Goal: Information Seeking & Learning: Learn about a topic

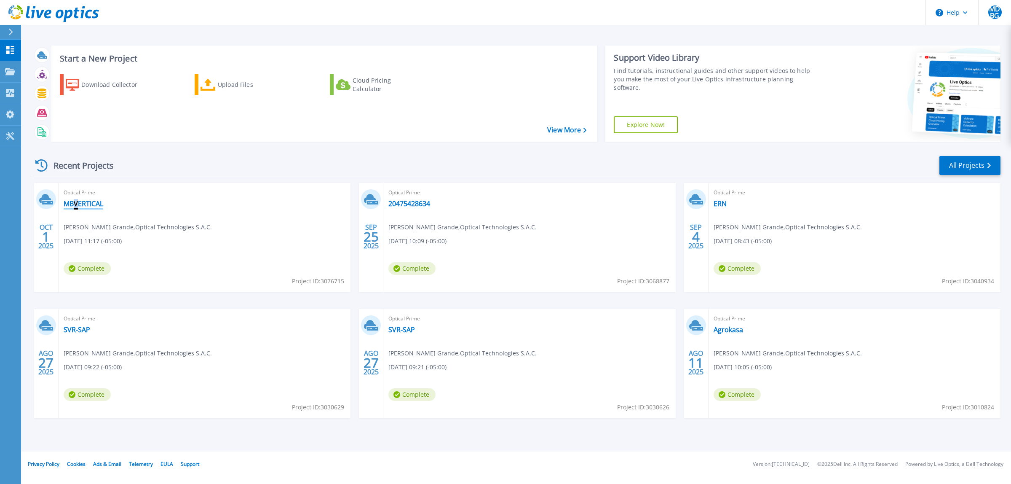
drag, startPoint x: 79, startPoint y: 209, endPoint x: 73, endPoint y: 203, distance: 8.4
click at [73, 203] on div "Optical Prime MBVERTICAL Miguel David Bazalar Grande , Optical Technologies S.A…" at bounding box center [205, 237] width 292 height 109
click at [73, 203] on link "MBVERTICAL" at bounding box center [84, 203] width 40 height 8
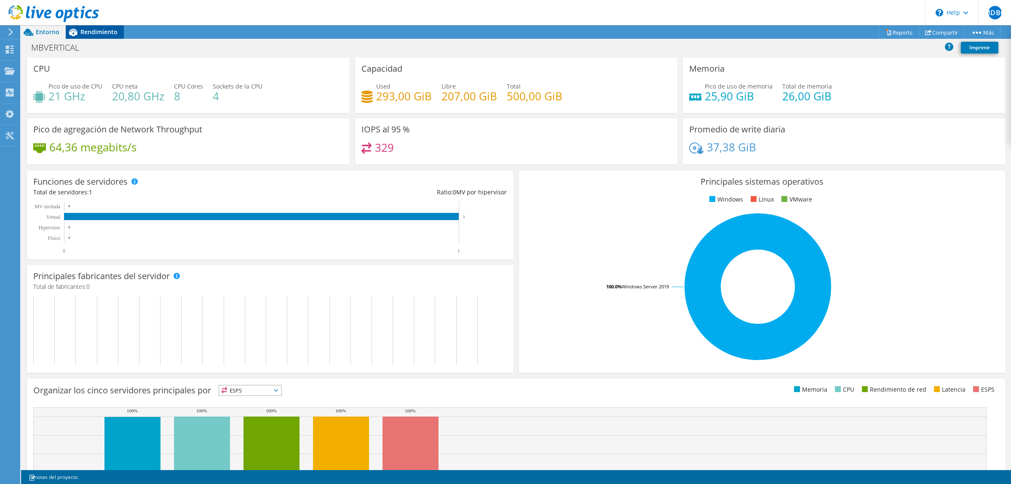
click at [90, 28] on span "Rendimiento" at bounding box center [98, 32] width 37 height 8
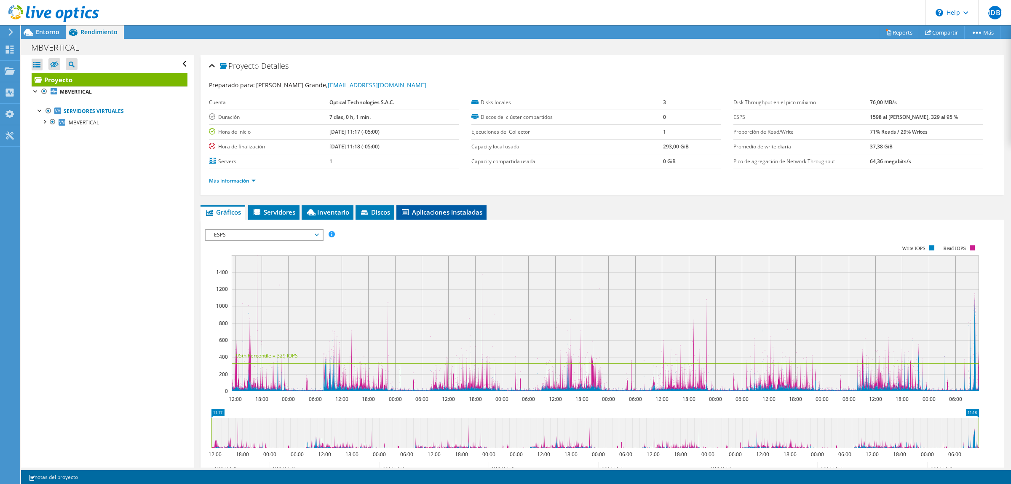
click at [451, 212] on span "Aplicaciones instaladas" at bounding box center [442, 212] width 82 height 8
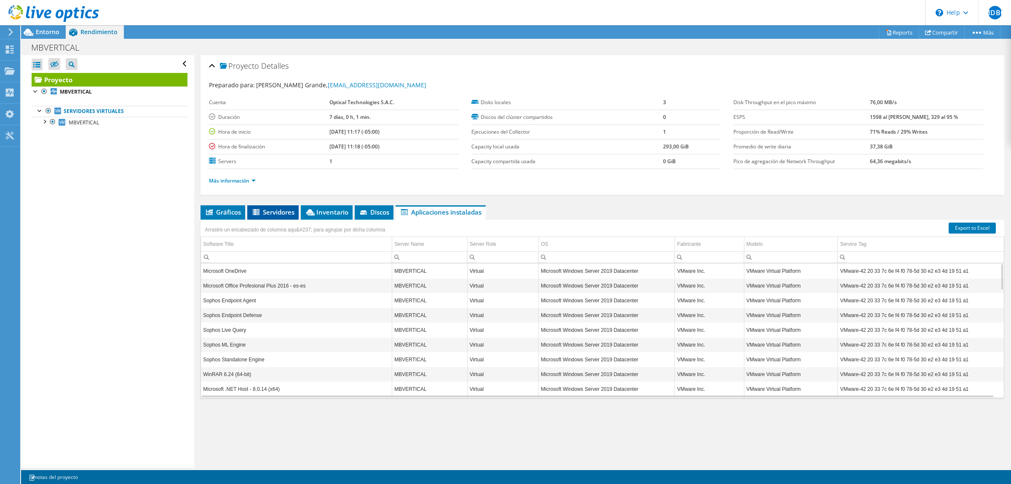
click at [294, 212] on span "Servidores" at bounding box center [273, 212] width 43 height 8
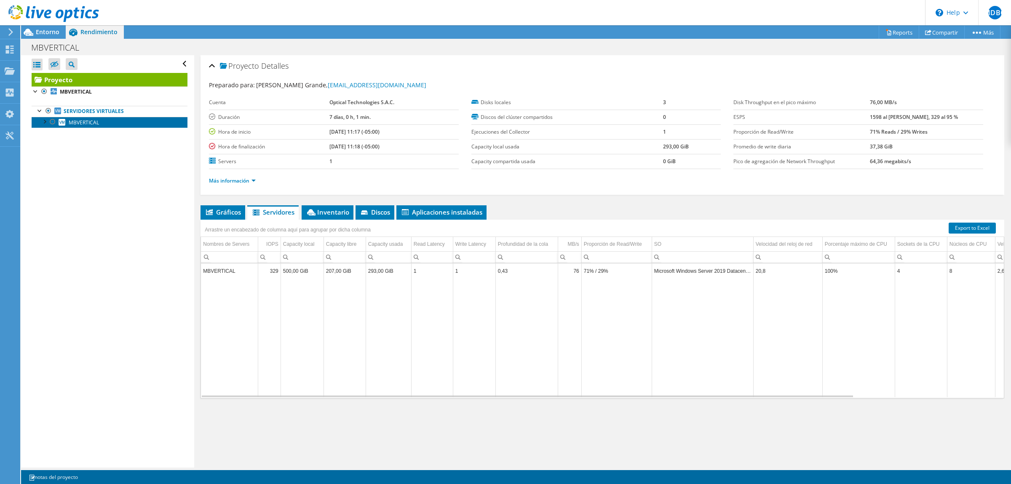
click at [74, 120] on span "MBVERTICAL" at bounding box center [84, 122] width 30 height 7
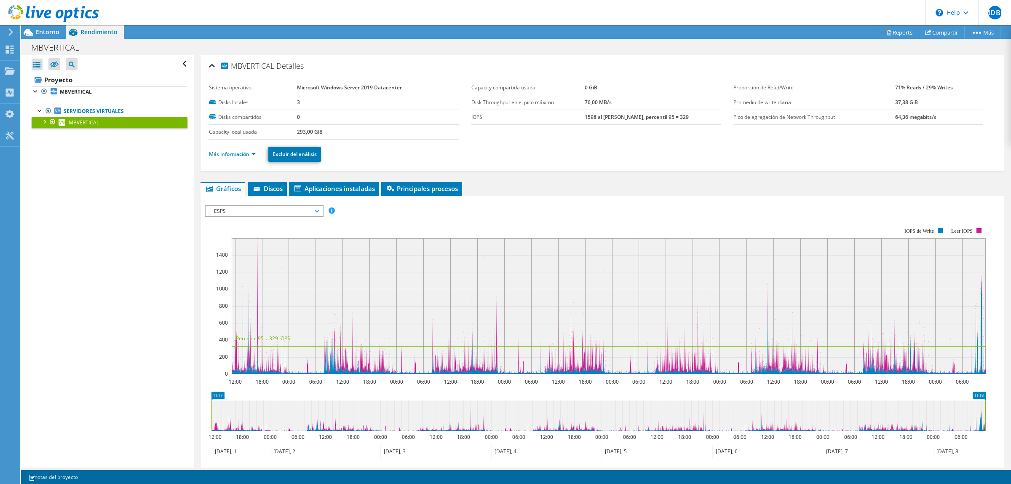
scroll to position [89, 0]
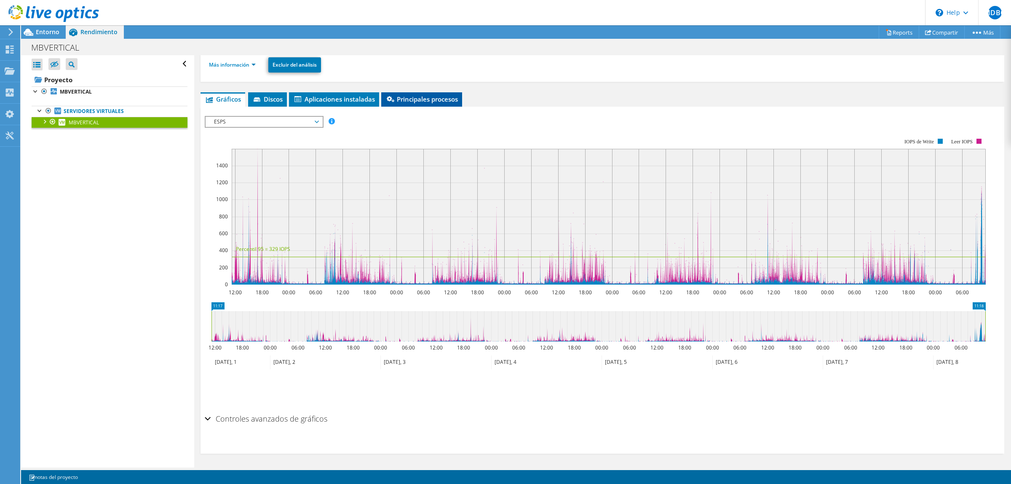
click at [414, 96] on span "Principales procesos" at bounding box center [422, 99] width 72 height 8
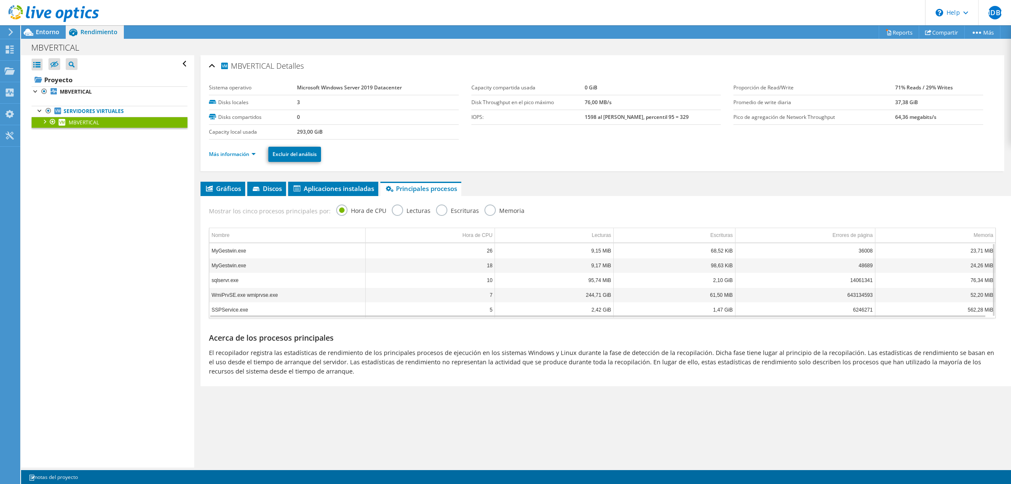
scroll to position [0, 0]
click at [608, 386] on div "Gráficos Servidores Inventario Hipervisor Discos Disks del clúster ESPS" at bounding box center [603, 287] width 804 height 211
click at [486, 212] on label "Memoria" at bounding box center [505, 209] width 40 height 11
click at [0, 0] on input "Memoria" at bounding box center [0, 0] width 0 height 0
click at [343, 211] on label "Hora de CPU" at bounding box center [361, 209] width 50 height 11
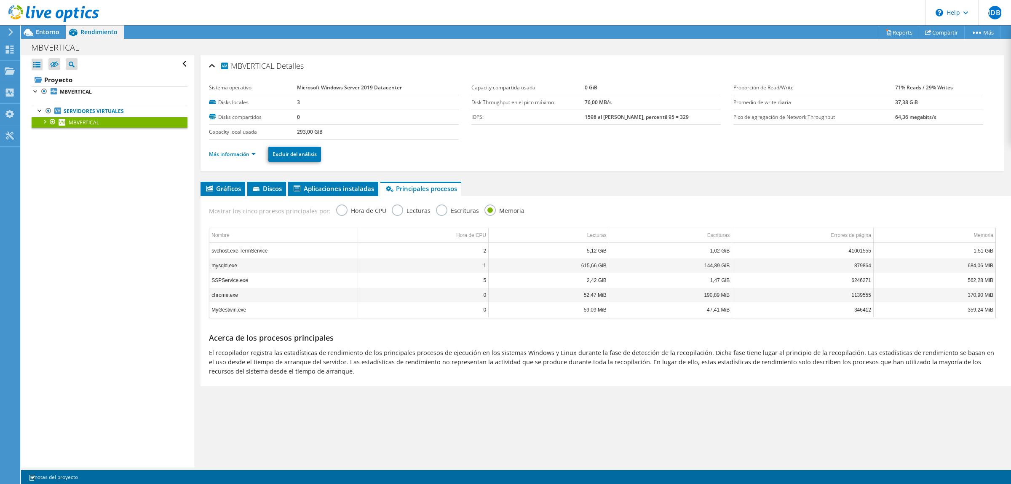
click at [0, 0] on input "Hora de CPU" at bounding box center [0, 0] width 0 height 0
click at [487, 213] on label "Memoria" at bounding box center [505, 209] width 40 height 11
click at [0, 0] on input "Memoria" at bounding box center [0, 0] width 0 height 0
click at [337, 211] on label "Hora de CPU" at bounding box center [361, 209] width 50 height 11
click at [0, 0] on input "Hora de CPU" at bounding box center [0, 0] width 0 height 0
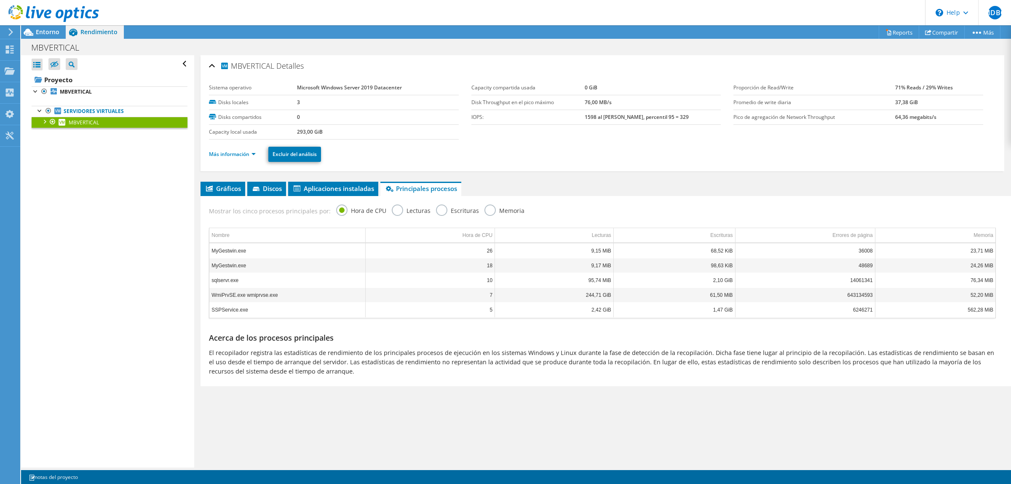
click at [493, 209] on label "Memoria" at bounding box center [505, 209] width 40 height 11
click at [0, 0] on input "Memoria" at bounding box center [0, 0] width 0 height 0
click at [337, 212] on label "Hora de CPU" at bounding box center [361, 209] width 50 height 11
click at [0, 0] on input "Hora de CPU" at bounding box center [0, 0] width 0 height 0
drag, startPoint x: 477, startPoint y: 190, endPoint x: 397, endPoint y: 193, distance: 80.1
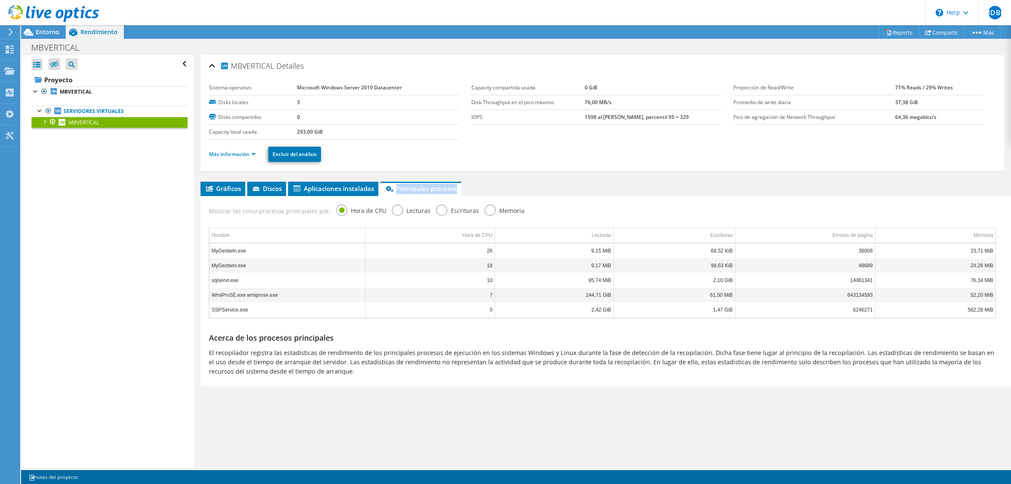
click at [397, 193] on ul "Gráficos Servidores Inventario Hipervisor Discos Disks del clúster Aplicaciones…" at bounding box center [603, 189] width 804 height 14
copy span "Principales procesos"
